Goal: Task Accomplishment & Management: Manage account settings

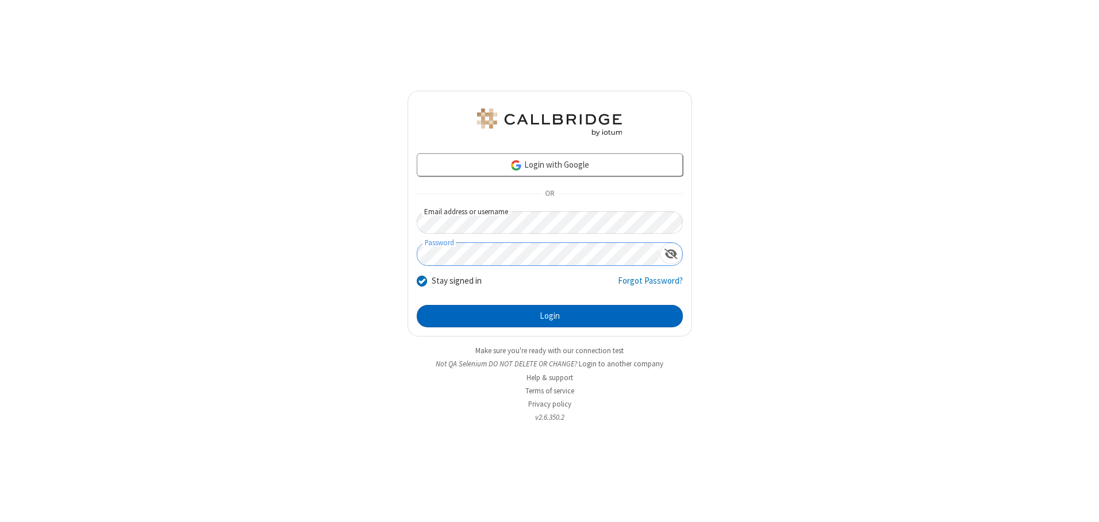
click at [550, 316] on button "Login" at bounding box center [550, 316] width 266 height 23
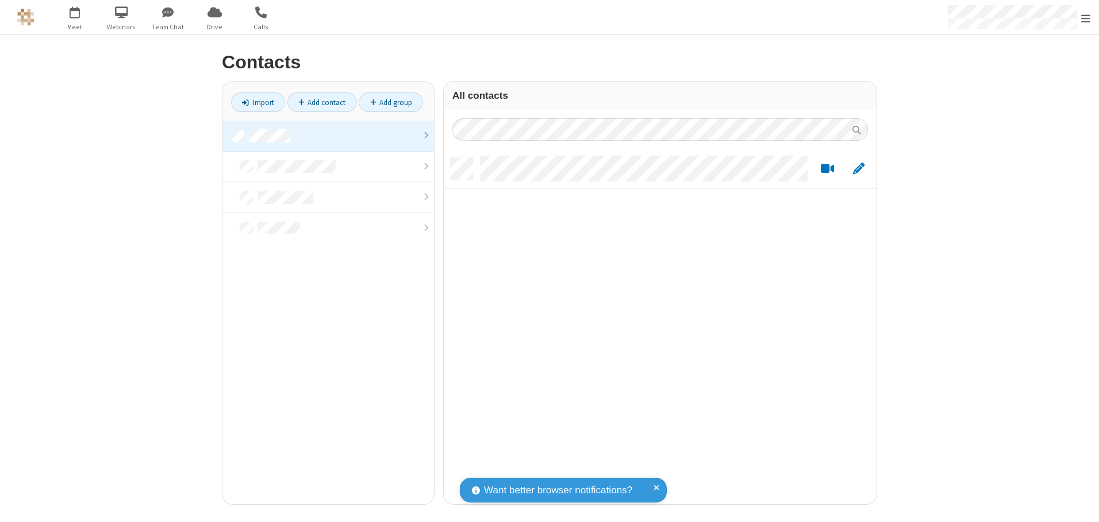
scroll to position [347, 424]
click at [328, 136] on link at bounding box center [328, 136] width 212 height 31
click at [322, 102] on link "Add contact" at bounding box center [322, 103] width 70 height 20
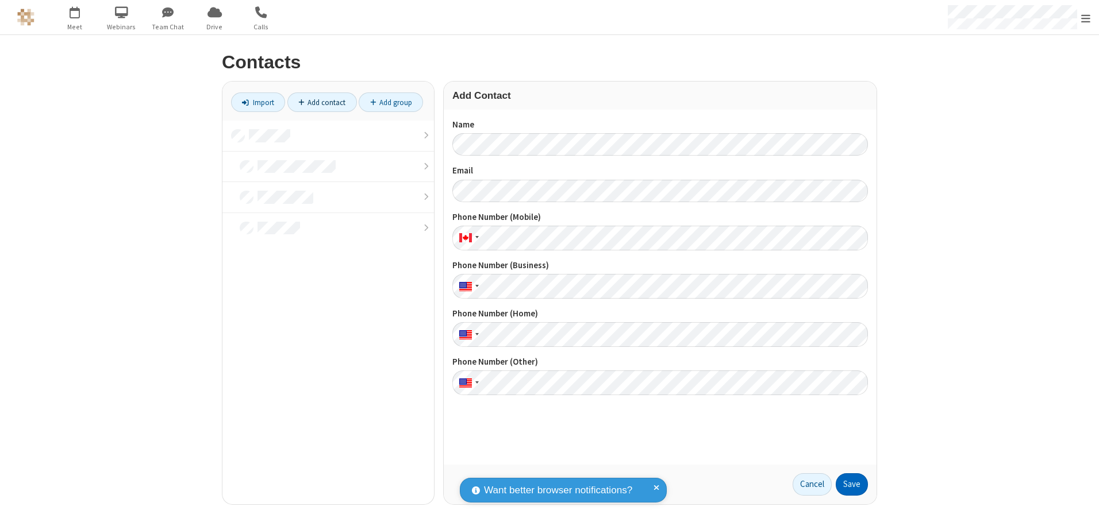
click at [852, 485] on button "Save" at bounding box center [852, 485] width 32 height 23
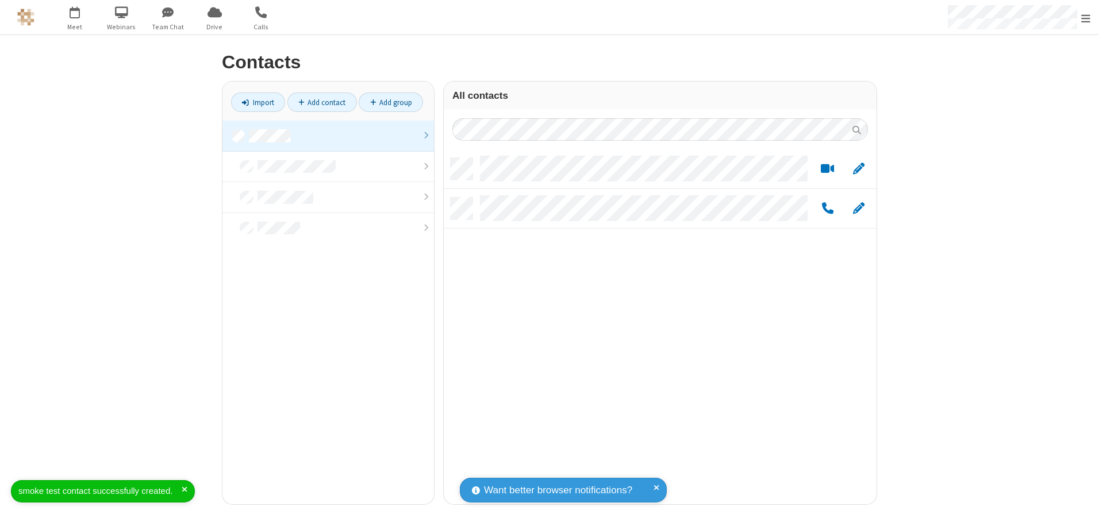
scroll to position [347, 424]
click at [322, 102] on link "Add contact" at bounding box center [322, 103] width 70 height 20
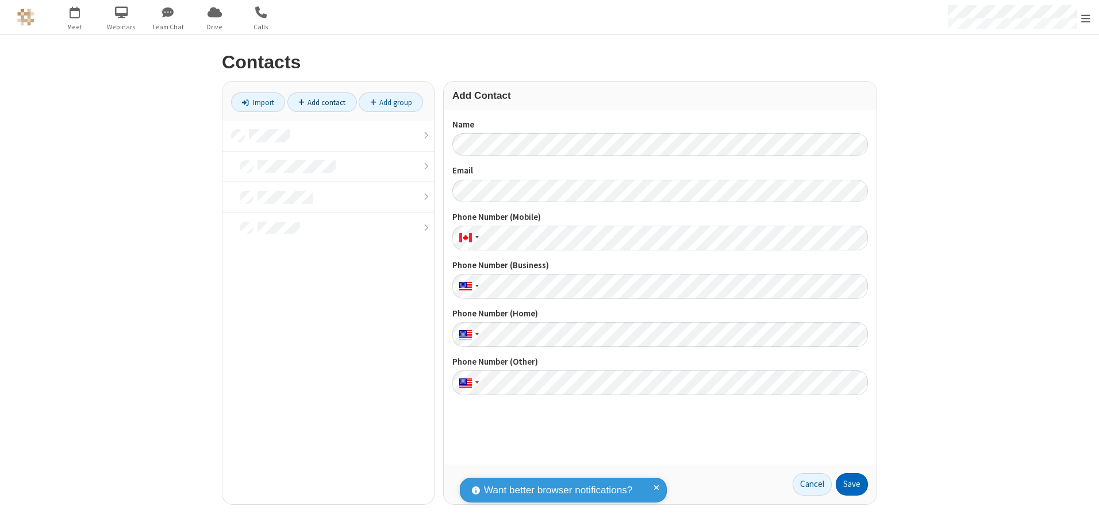
click at [852, 485] on button "Save" at bounding box center [852, 485] width 32 height 23
